Goal: Entertainment & Leisure: Browse casually

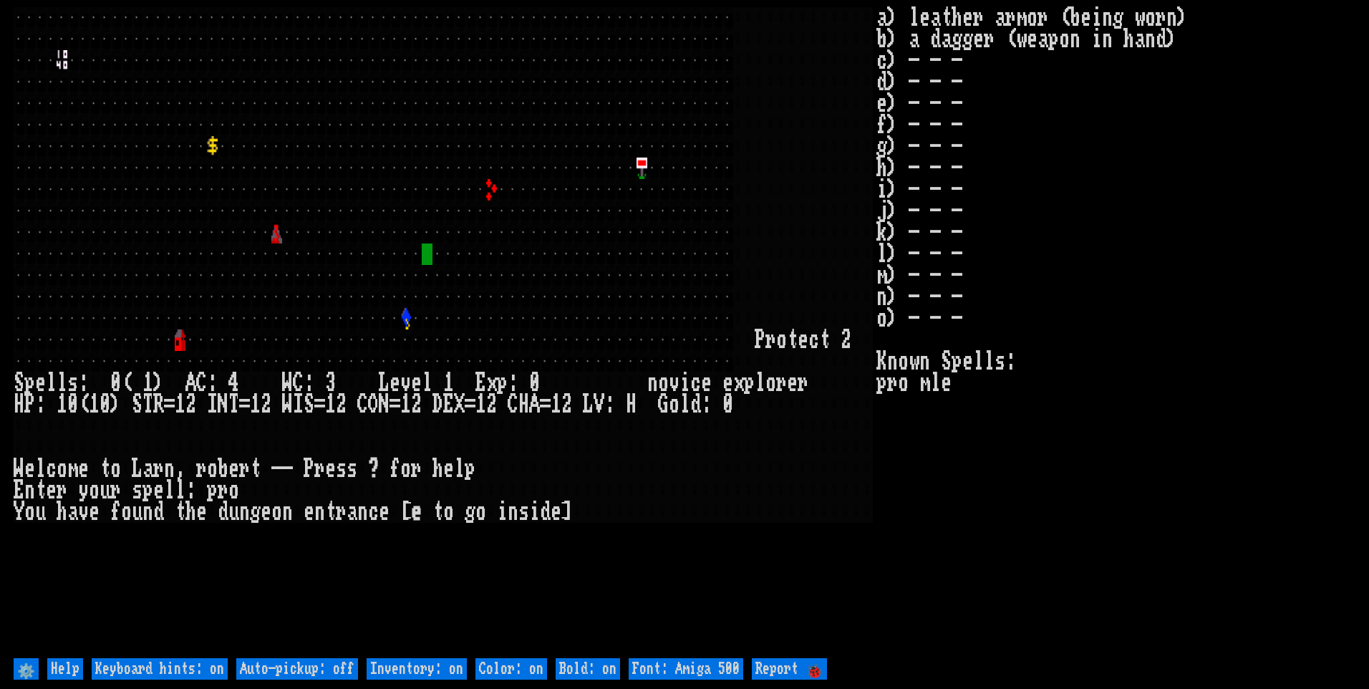
drag, startPoint x: 302, startPoint y: 672, endPoint x: 357, endPoint y: 664, distance: 55.0
click at [305, 670] on off "Auto-pickup: off" at bounding box center [297, 668] width 122 height 21
type off "Auto-pickup: on"
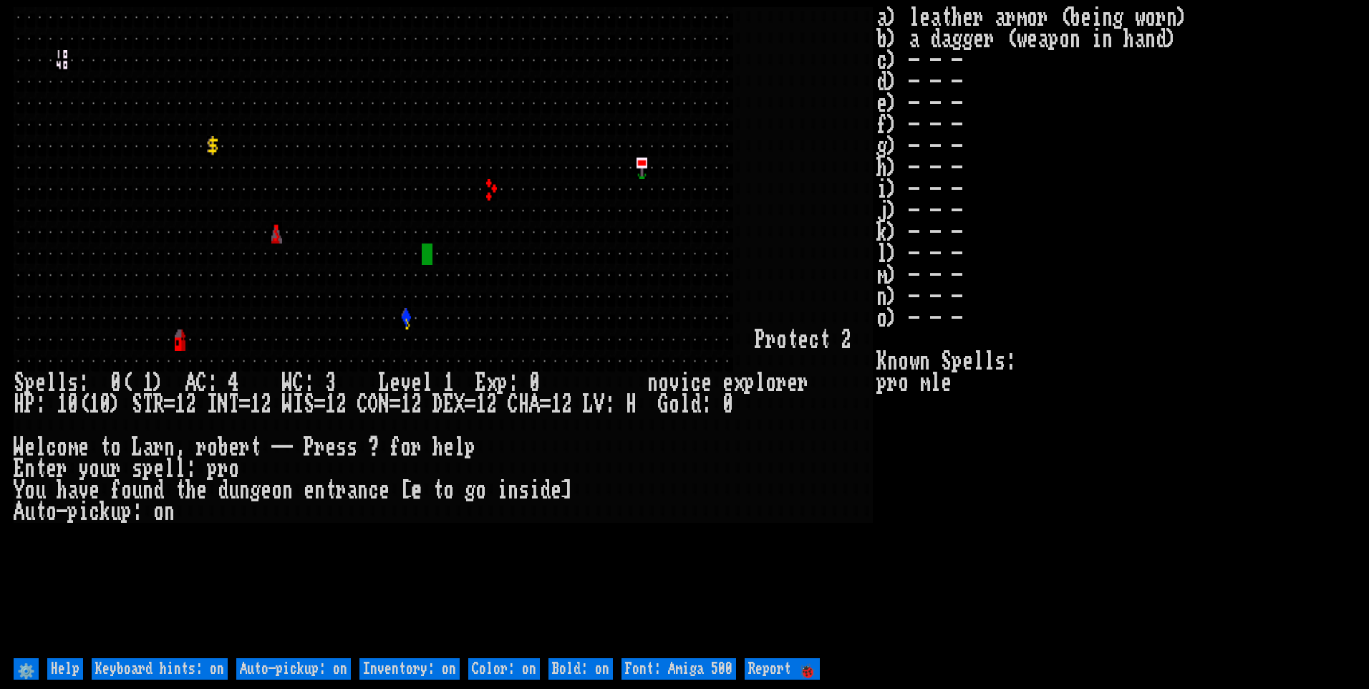
click at [400, 664] on on "Inventory: on" at bounding box center [409, 668] width 100 height 21
type on "Inventory: off"
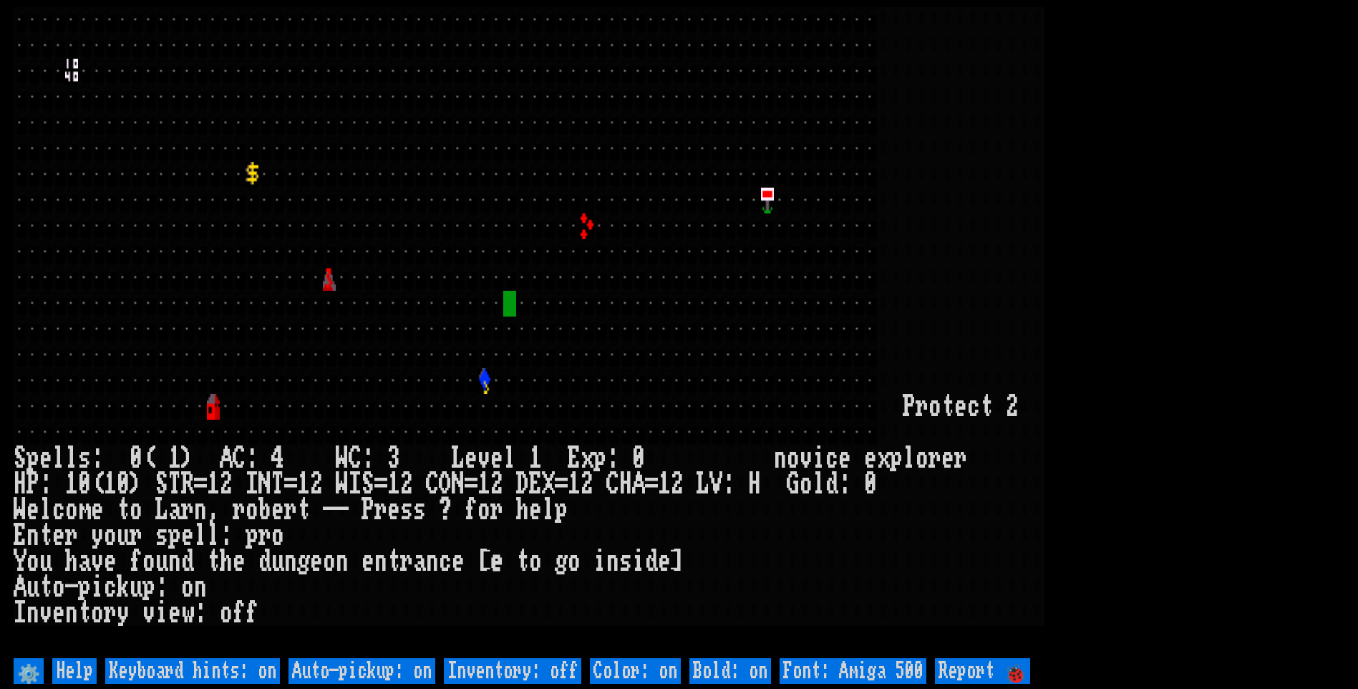
click at [860, 662] on 500 "Font: Amiga 500" at bounding box center [853, 671] width 147 height 26
type 500 "Font: Amiga 1200"
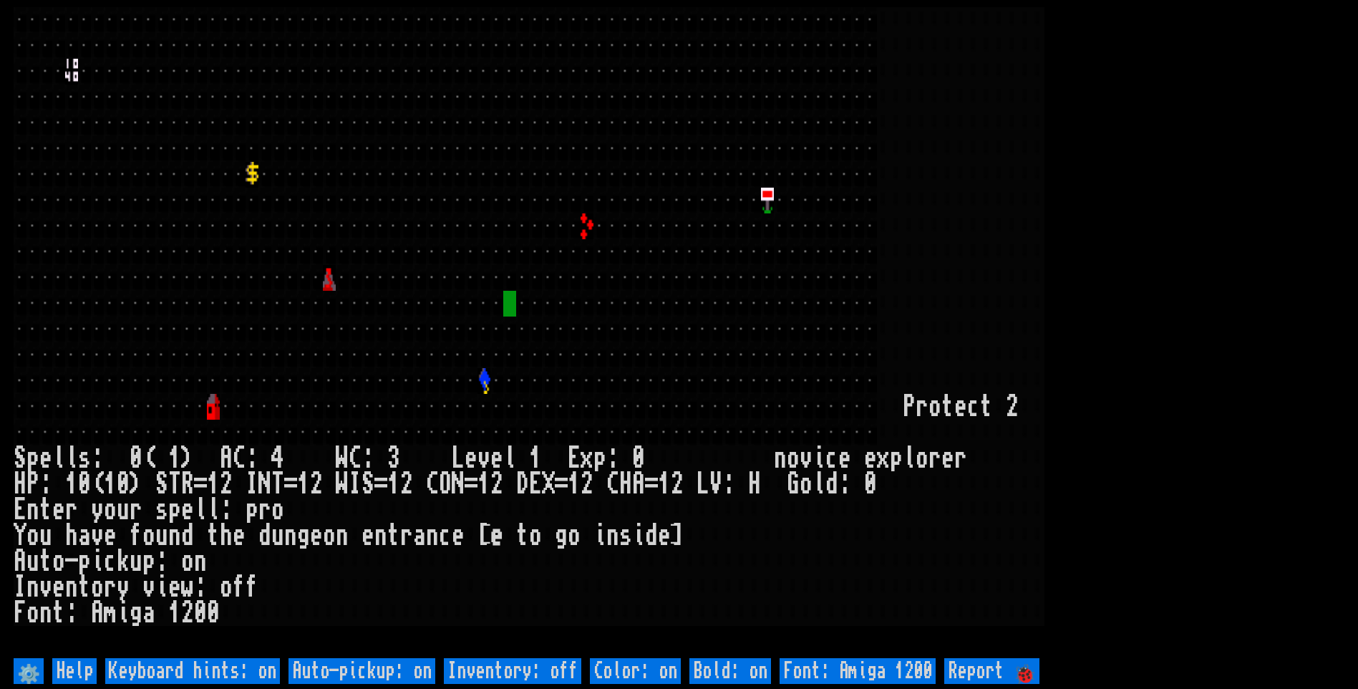
click at [1228, 235] on larn at bounding box center [679, 330] width 1331 height 647
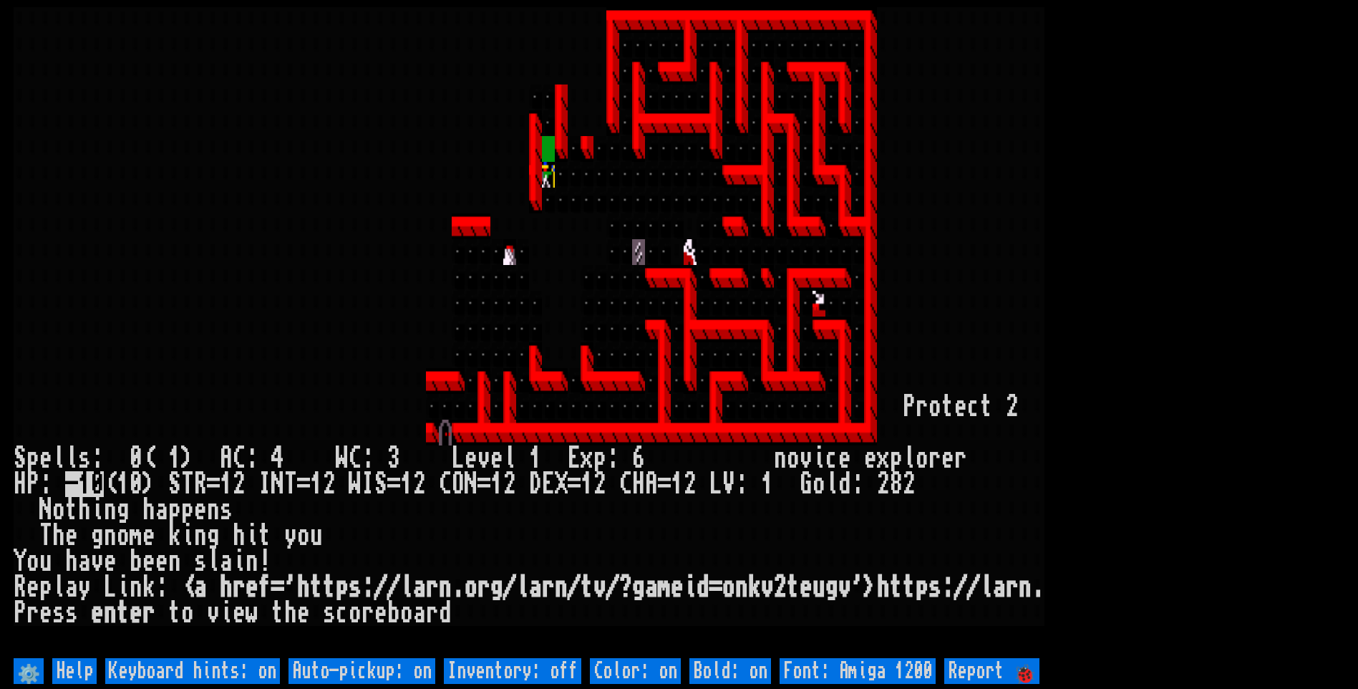
click at [1131, 154] on larn at bounding box center [679, 330] width 1331 height 647
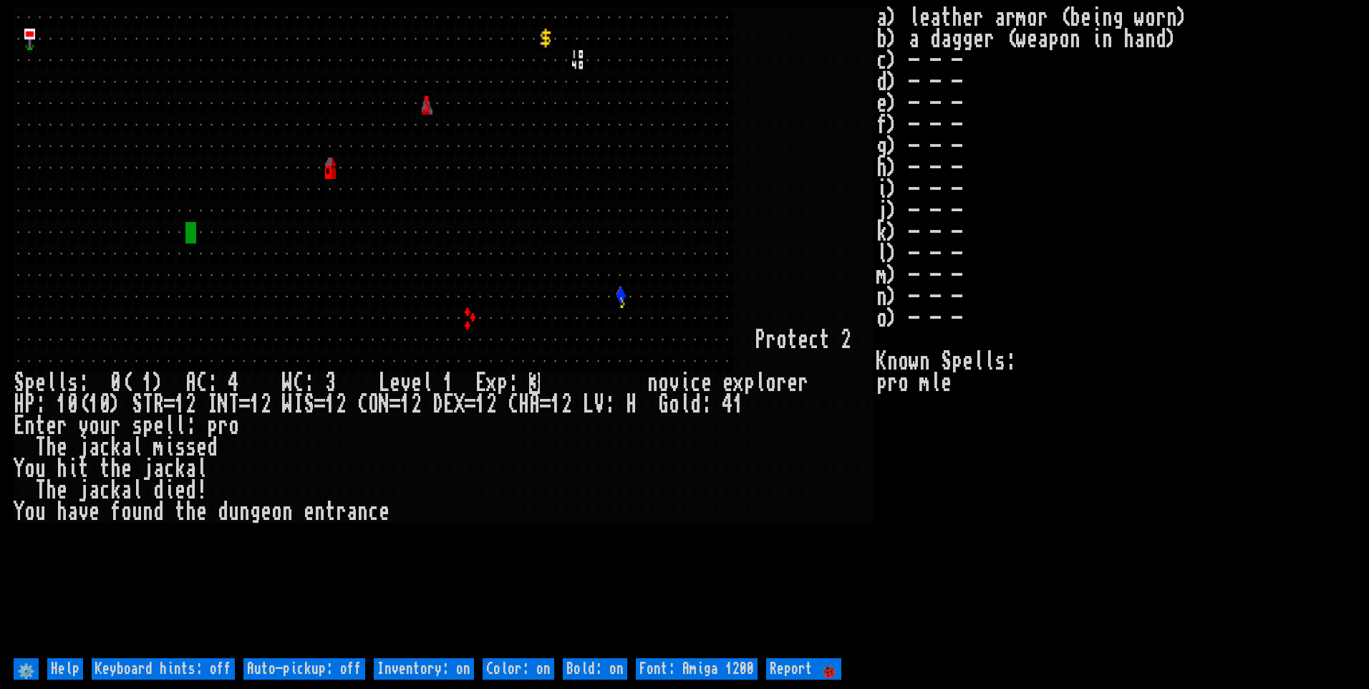
click at [324, 660] on off "Auto-pickup: off" at bounding box center [304, 668] width 122 height 21
type off "Auto-pickup: on"
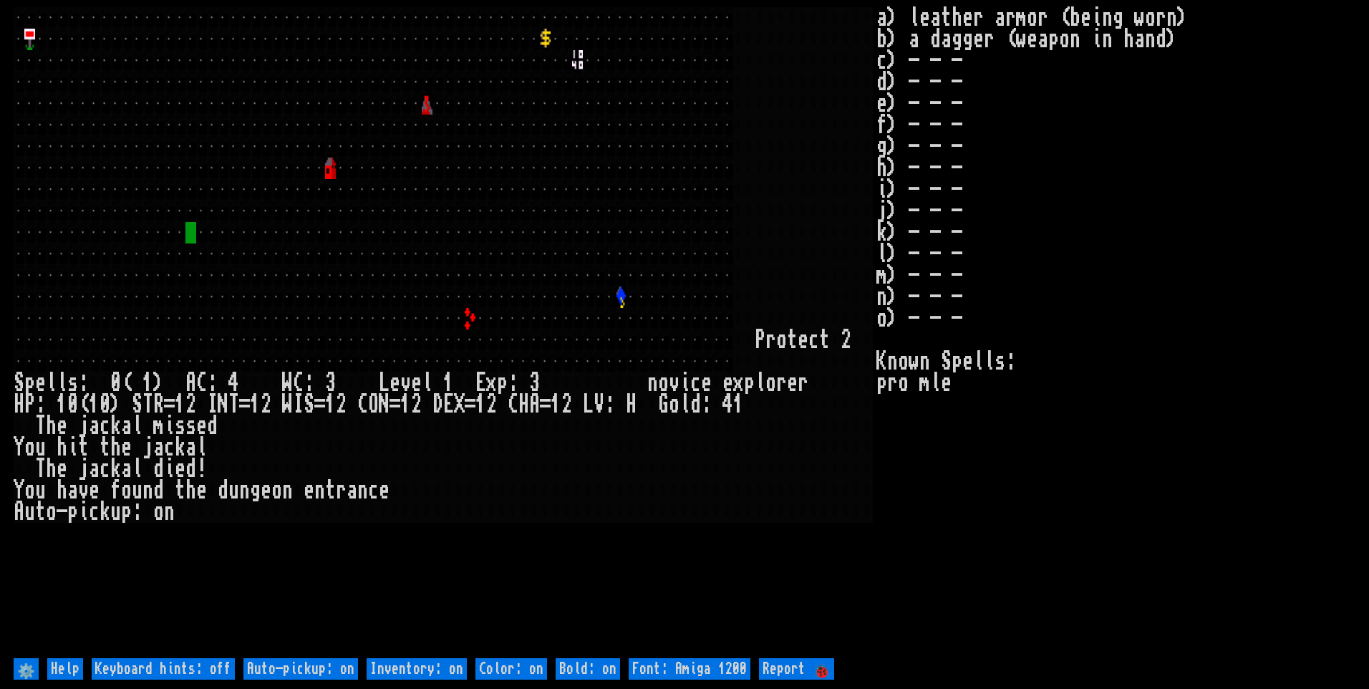
drag, startPoint x: 405, startPoint y: 665, endPoint x: 420, endPoint y: 642, distance: 26.8
click at [405, 660] on on "Inventory: on" at bounding box center [417, 668] width 100 height 21
type on "Inventory: off"
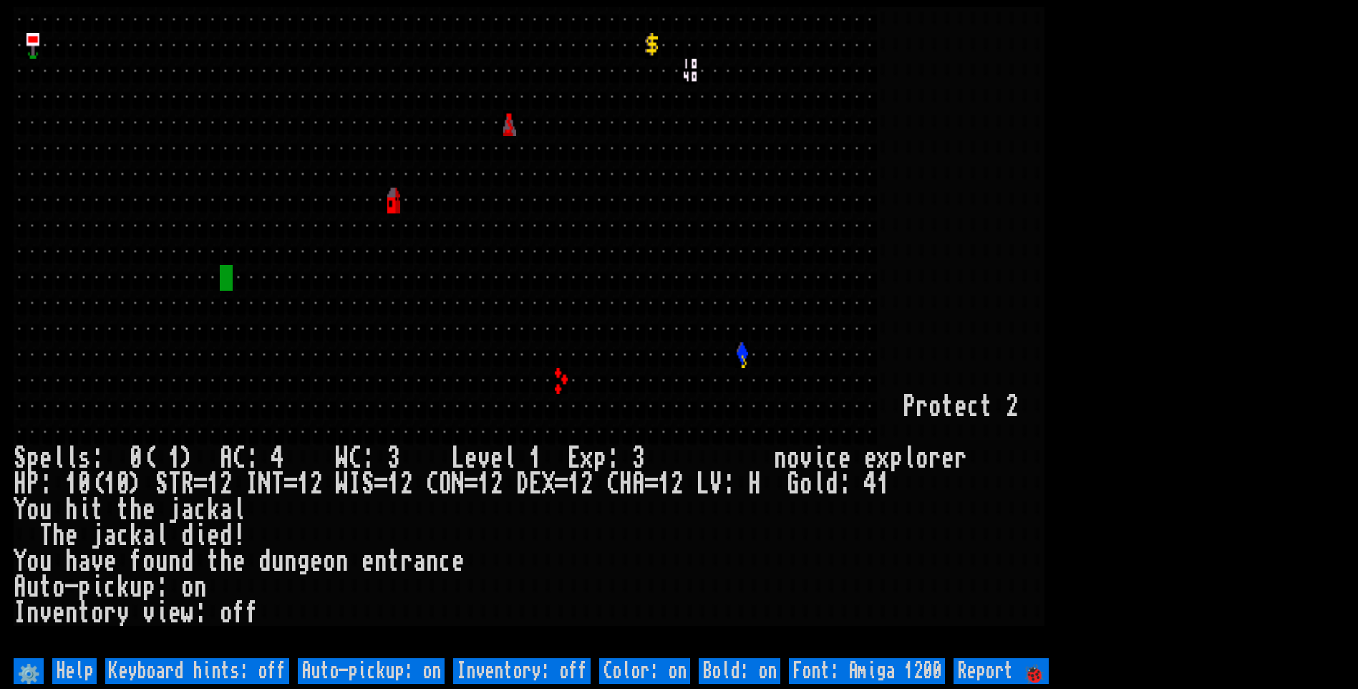
click at [1161, 149] on larn at bounding box center [679, 330] width 1331 height 647
drag, startPoint x: 1161, startPoint y: 149, endPoint x: 1169, endPoint y: 77, distance: 72.8
click at [1168, 77] on larn at bounding box center [679, 330] width 1331 height 647
